Goal: Navigation & Orientation: Find specific page/section

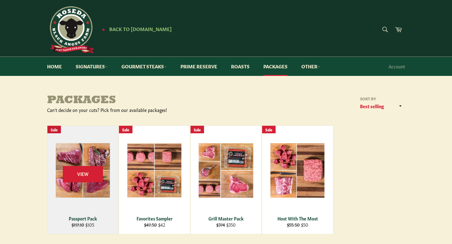
click at [100, 165] on div "View" at bounding box center [82, 180] width 71 height 108
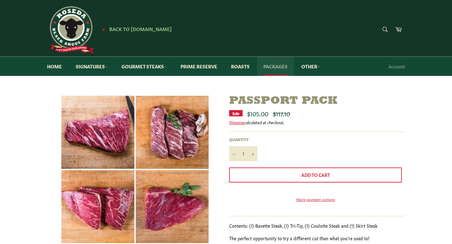
click at [284, 69] on link "Packages" at bounding box center [275, 66] width 37 height 19
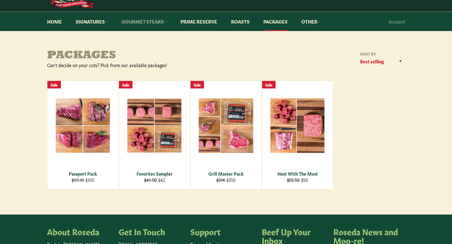
scroll to position [14, 0]
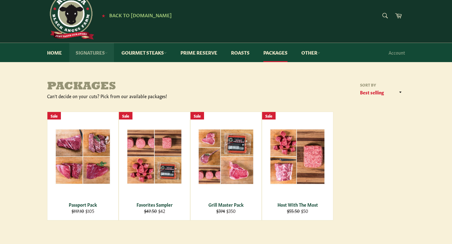
click at [97, 53] on link "Signatures" at bounding box center [91, 52] width 45 height 19
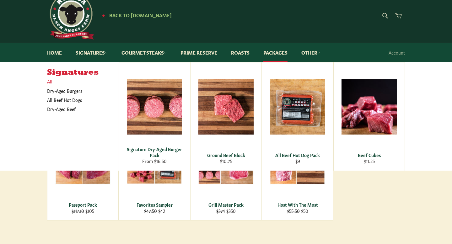
click at [51, 83] on link "All" at bounding box center [81, 81] width 75 height 9
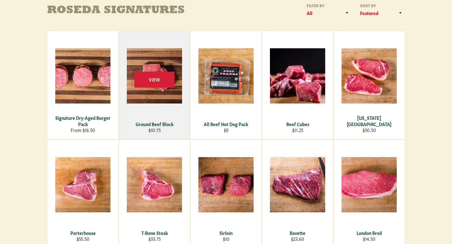
scroll to position [97, 0]
